Goal: Find specific page/section: Find specific page/section

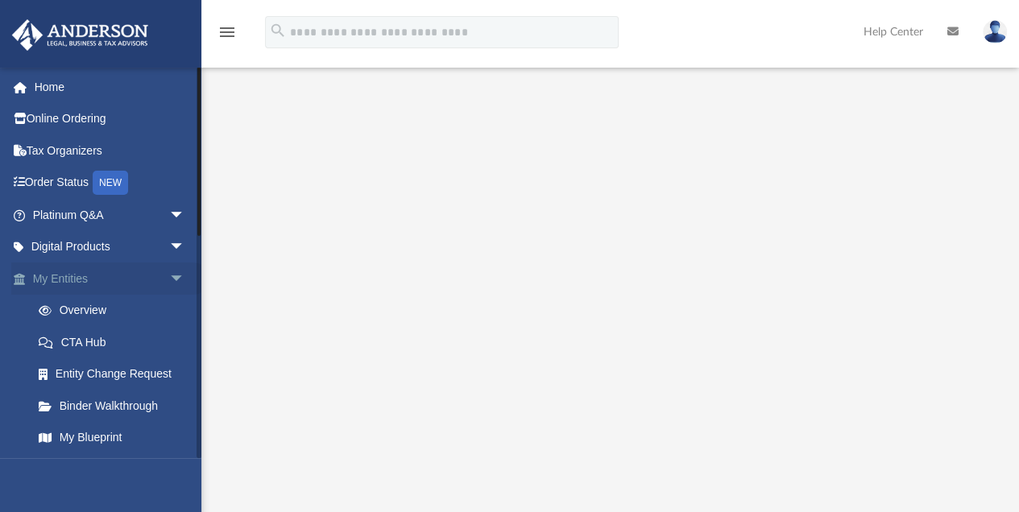
click at [169, 275] on span "arrow_drop_down" at bounding box center [185, 279] width 32 height 33
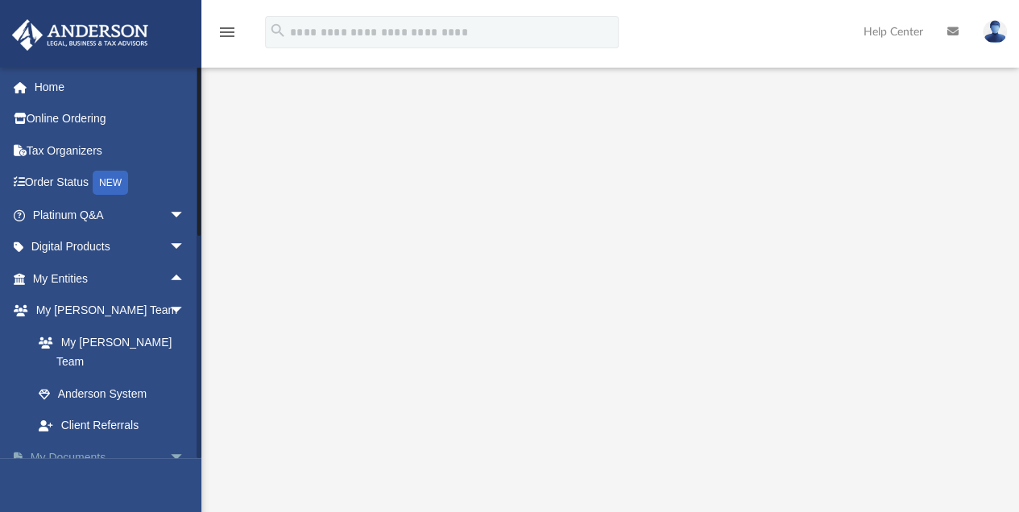
click at [171, 441] on span "arrow_drop_down" at bounding box center [185, 457] width 32 height 33
click at [74, 441] on link "My Documents arrow_drop_up" at bounding box center [110, 457] width 198 height 32
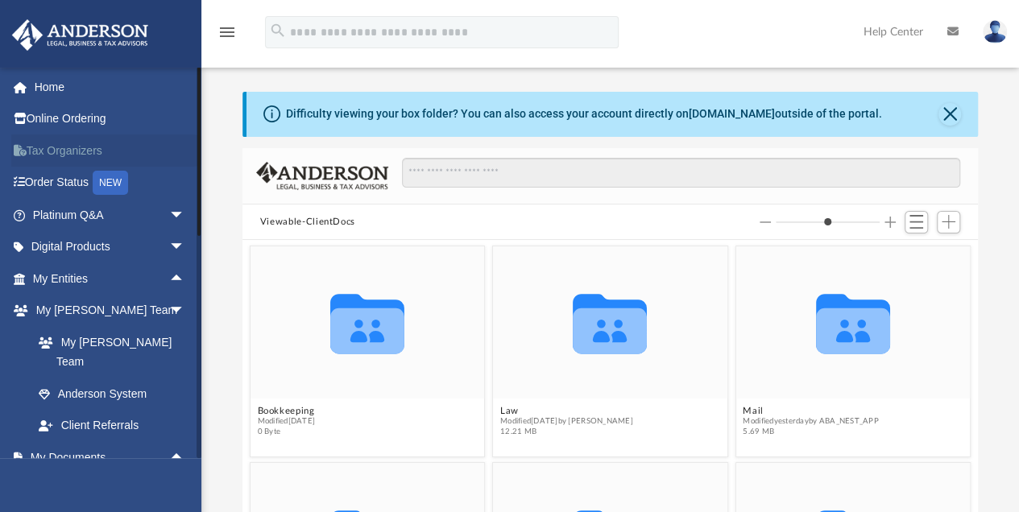
scroll to position [358, 727]
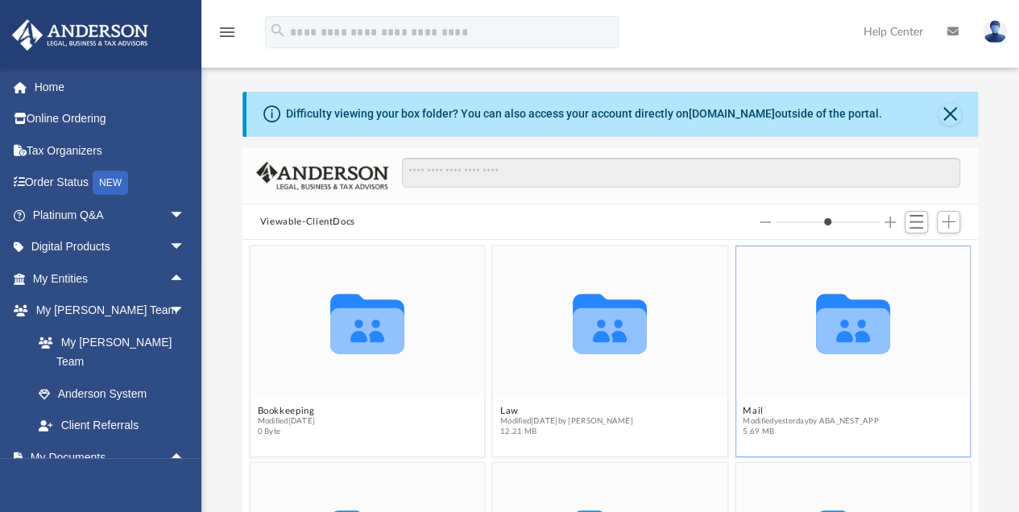
click at [773, 425] on span "Modified yesterday by ABA_NEST_APP" at bounding box center [810, 421] width 135 height 10
click at [792, 412] on button "Mail" at bounding box center [810, 411] width 135 height 10
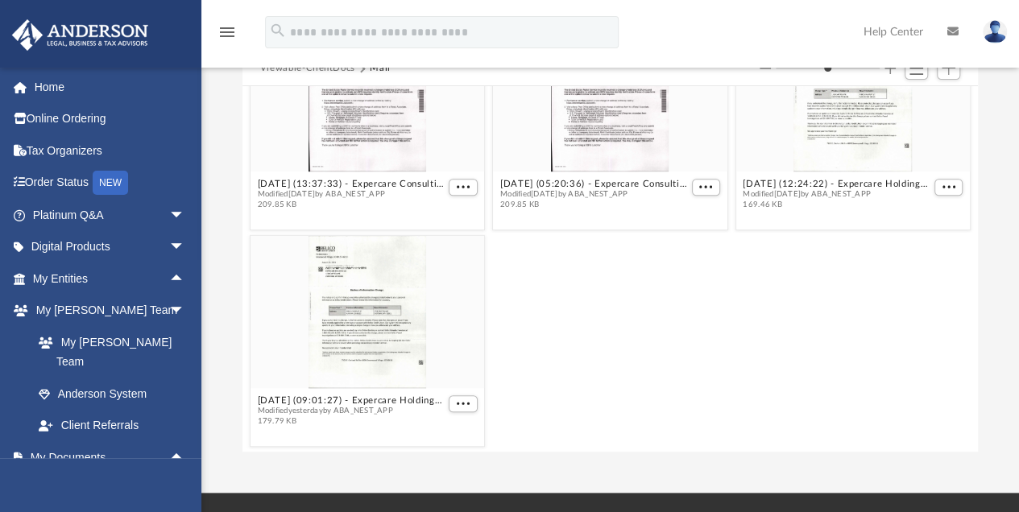
scroll to position [161, 0]
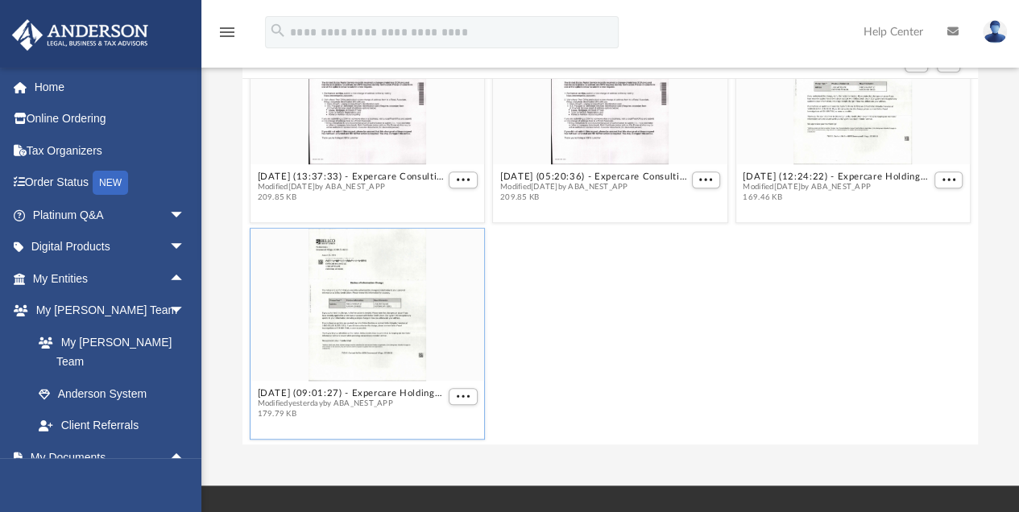
click at [359, 328] on div "grid" at bounding box center [367, 305] width 234 height 152
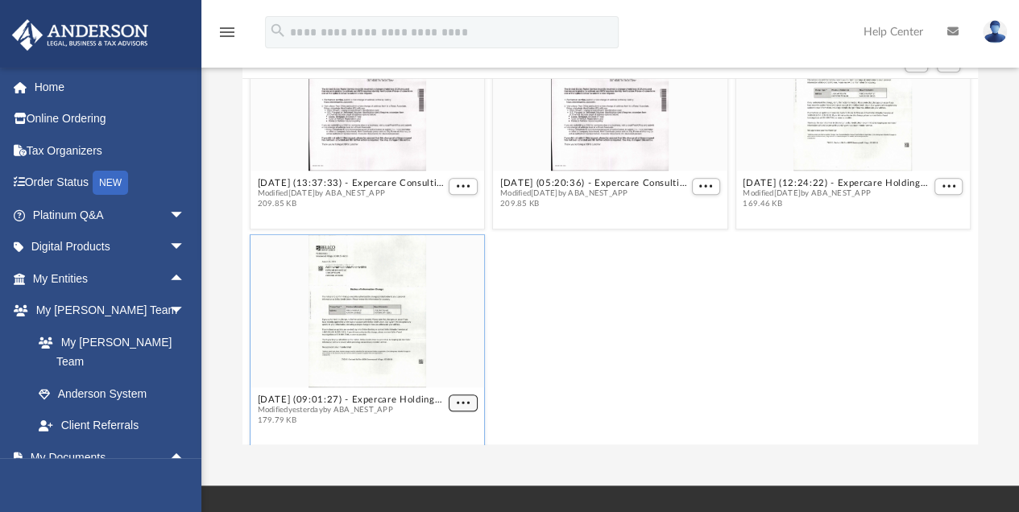
click at [454, 395] on div "2025.01.07 (10:32:37) - North Aurora Trust - Land Trust Documents from State Fa…" at bounding box center [609, 262] width 735 height 366
click at [457, 404] on span "More options" at bounding box center [463, 403] width 13 height 8
click at [448, 346] on li "Preview" at bounding box center [442, 345] width 47 height 17
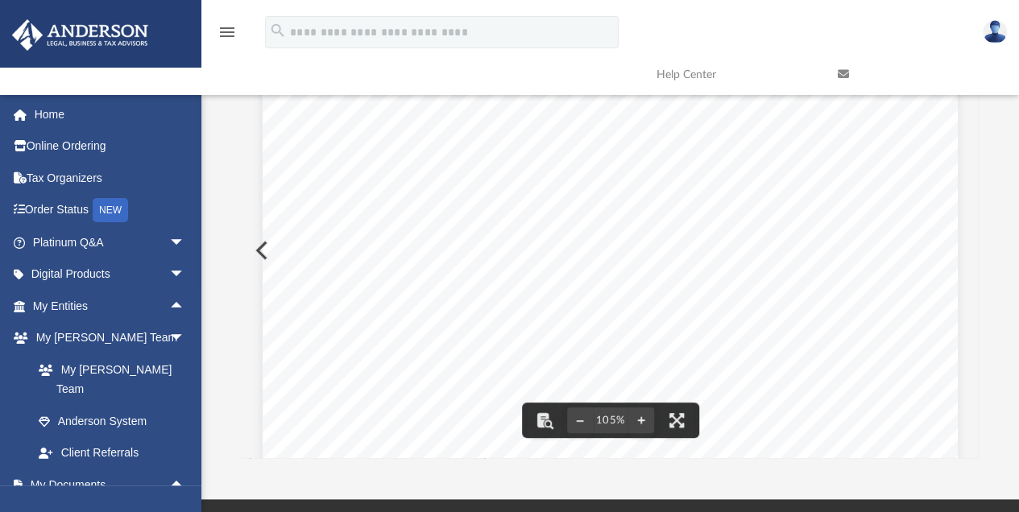
scroll to position [0, 0]
click at [263, 254] on div "Page 1" at bounding box center [610, 503] width 695 height 897
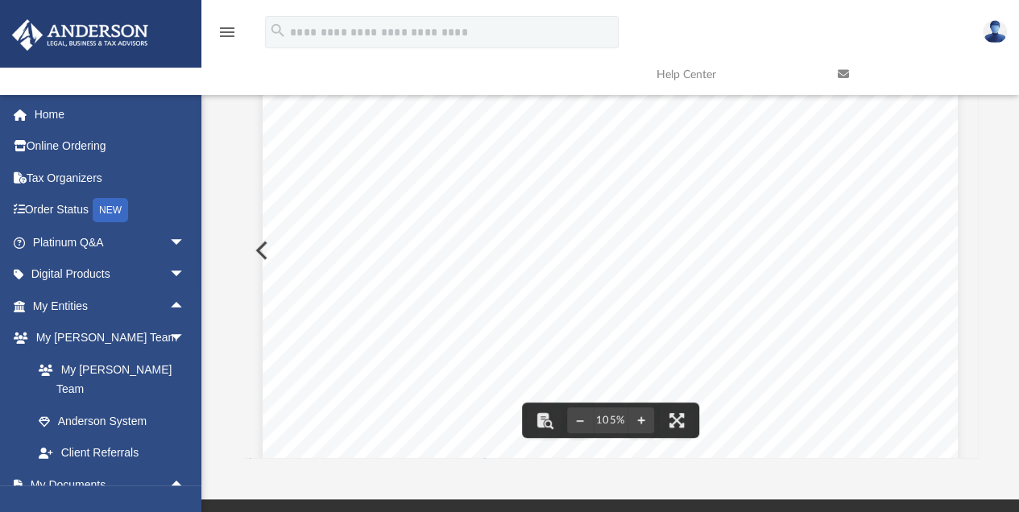
click at [256, 251] on button "Preview" at bounding box center [259, 250] width 35 height 45
click at [263, 247] on div "Page 1" at bounding box center [610, 503] width 695 height 896
click at [960, 248] on button "Preview" at bounding box center [960, 250] width 35 height 45
click at [74, 469] on link "My Documents arrow_drop_up" at bounding box center [110, 485] width 198 height 32
click at [842, 75] on icon at bounding box center [843, 73] width 11 height 11
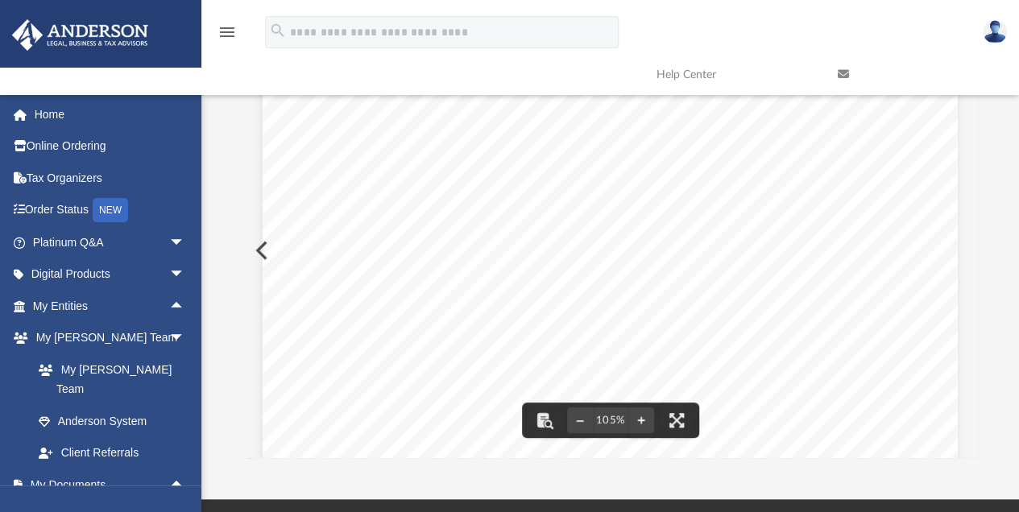
click at [224, 29] on icon "menu" at bounding box center [226, 32] width 19 height 19
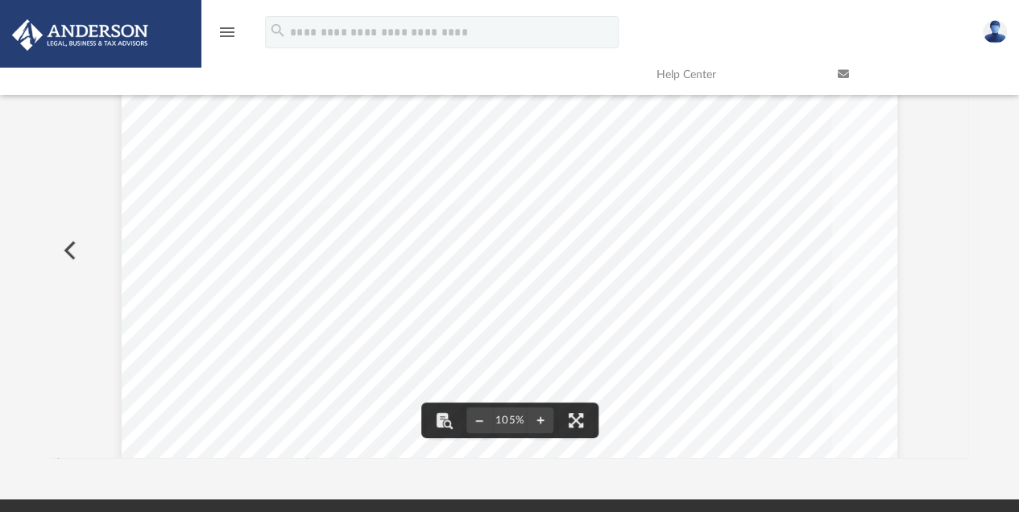
scroll to position [505, 0]
type input "*"
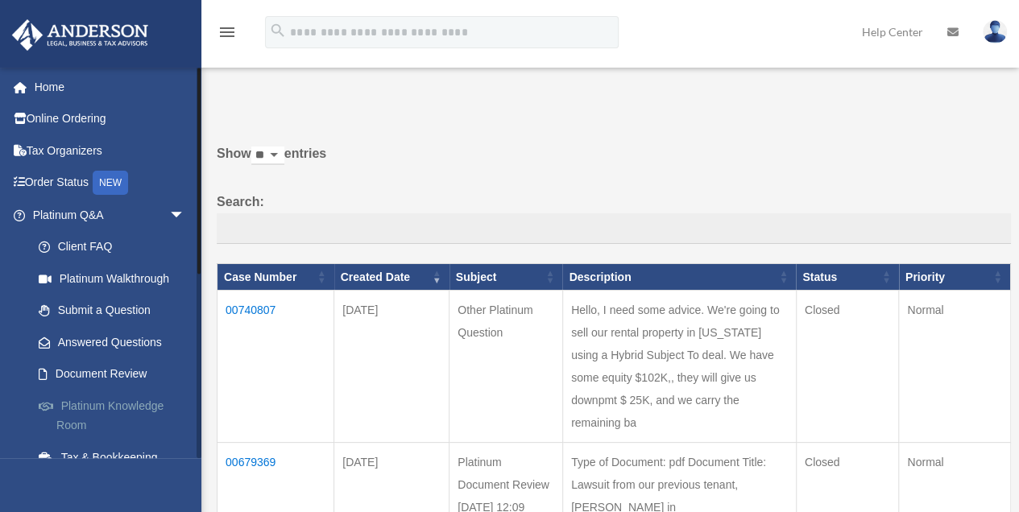
scroll to position [268, 0]
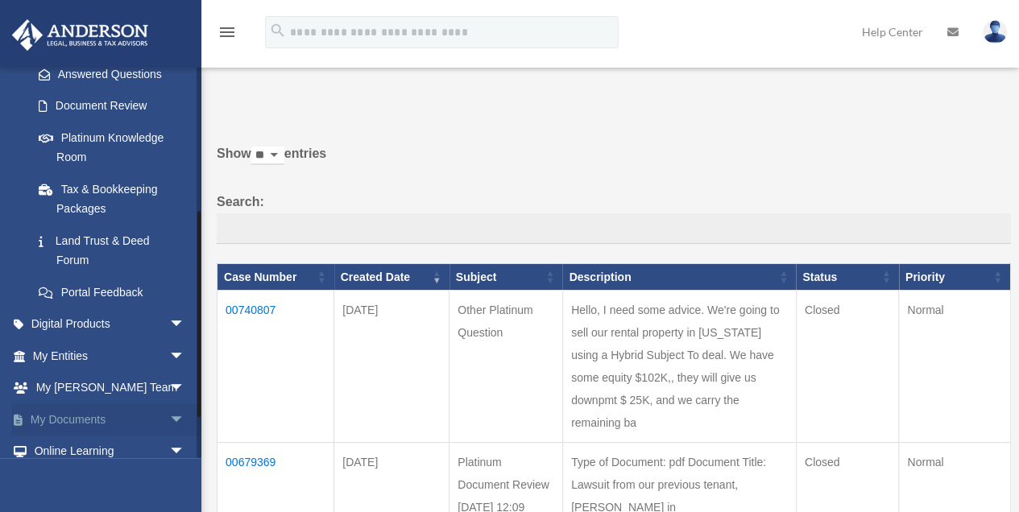
click at [169, 417] on span "arrow_drop_down" at bounding box center [185, 419] width 32 height 33
click at [85, 419] on link "My Documents arrow_drop_up" at bounding box center [110, 419] width 198 height 32
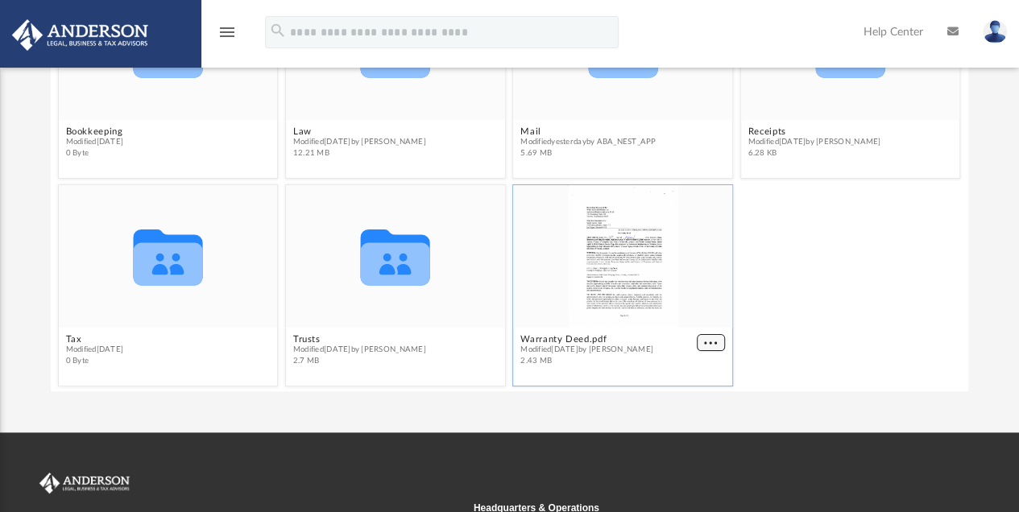
scroll to position [49, 0]
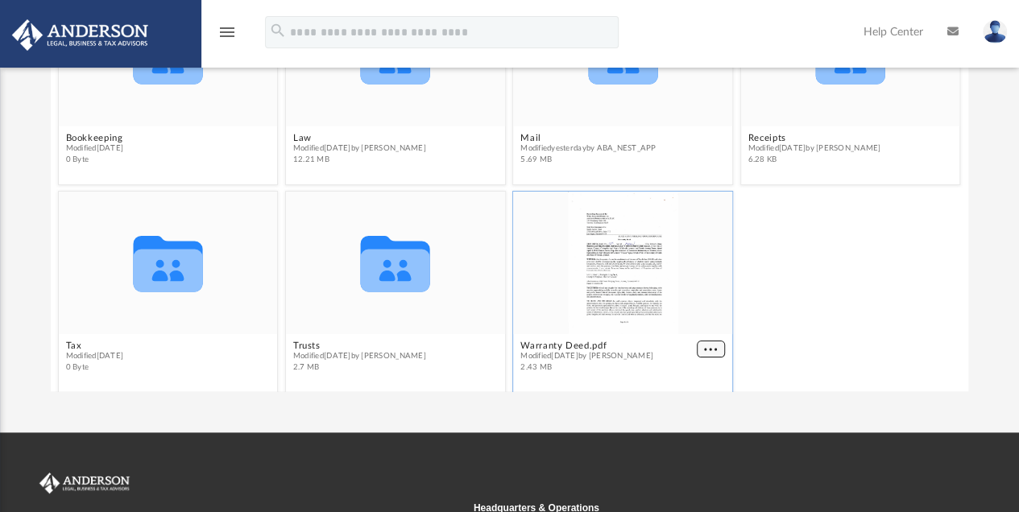
click at [704, 341] on div "Collaborated Folder Bookkeeping Modified [DATE] 0 Byte Collaborated Folder Law …" at bounding box center [509, 209] width 916 height 366
click at [705, 351] on span "More options" at bounding box center [711, 349] width 13 height 8
click at [676, 288] on li "Preview" at bounding box center [687, 291] width 47 height 17
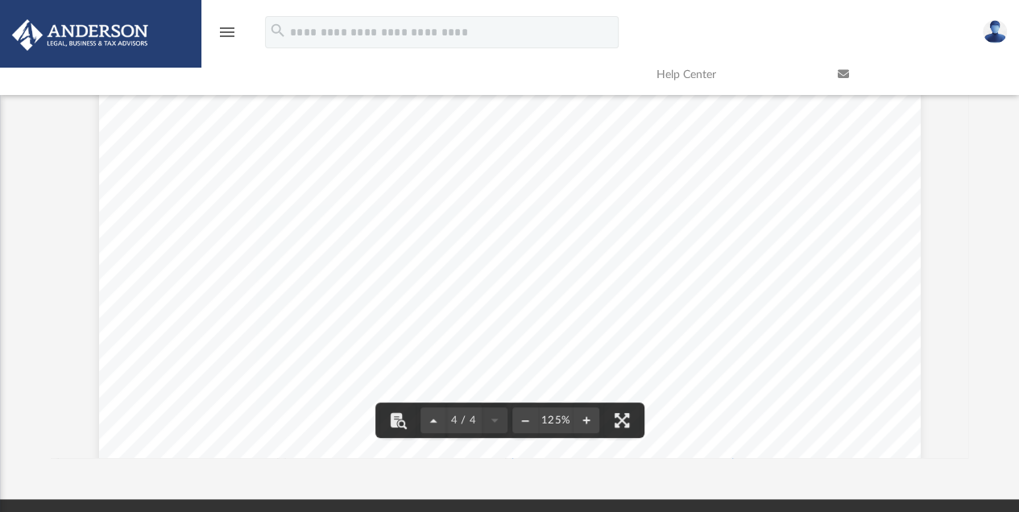
scroll to position [3490, 0]
